Goal: Navigation & Orientation: Find specific page/section

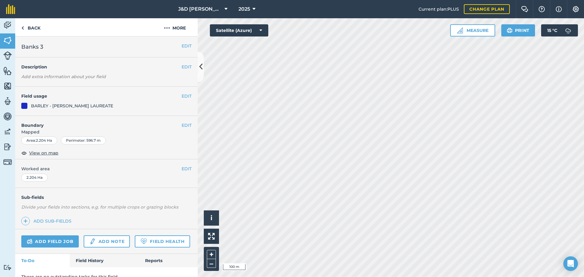
click at [307, 0] on html "J&D [PERSON_NAME] & sons 2025 Current plan : PLUS Change plan Farm Chat Help In…" at bounding box center [292, 138] width 584 height 277
